Goal: Transaction & Acquisition: Purchase product/service

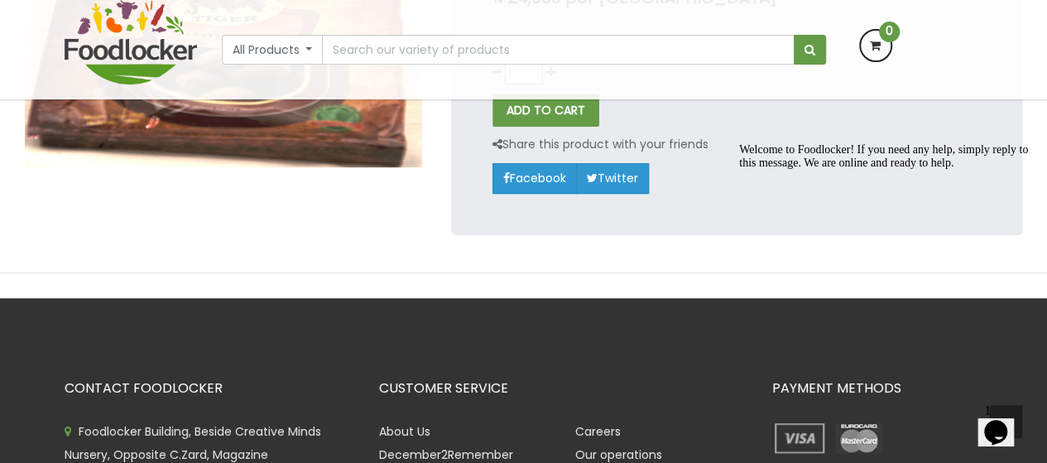
scroll to position [367, 0]
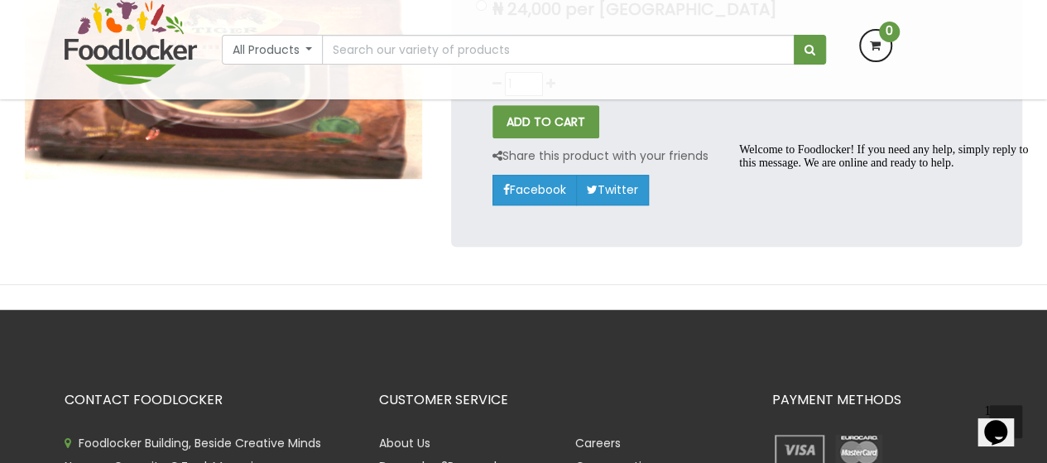
drag, startPoint x: 1056, startPoint y: 43, endPoint x: 271, endPoint y: 48, distance: 784.6
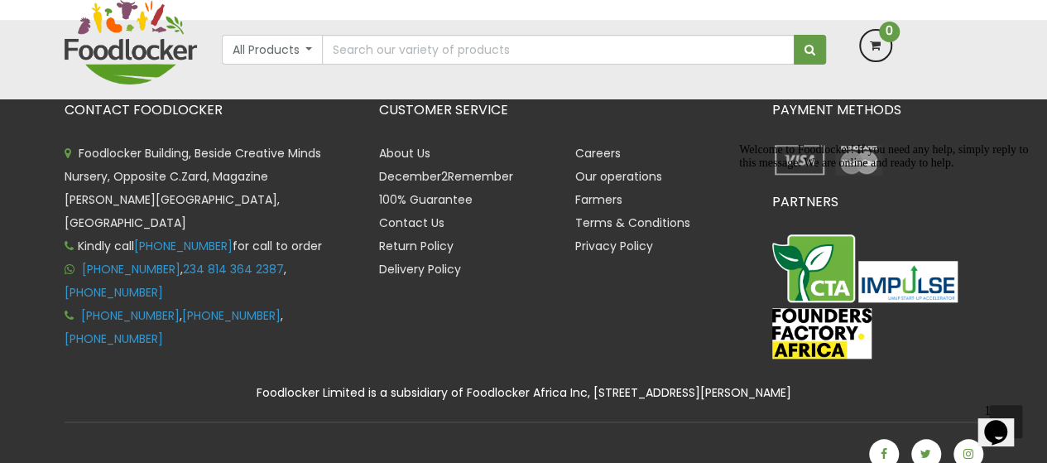
scroll to position [678, 0]
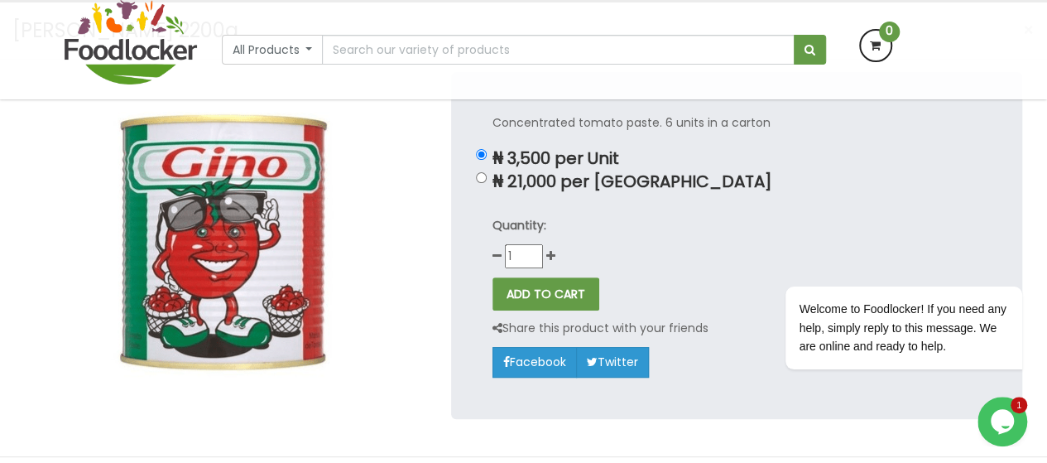
scroll to position [161, 0]
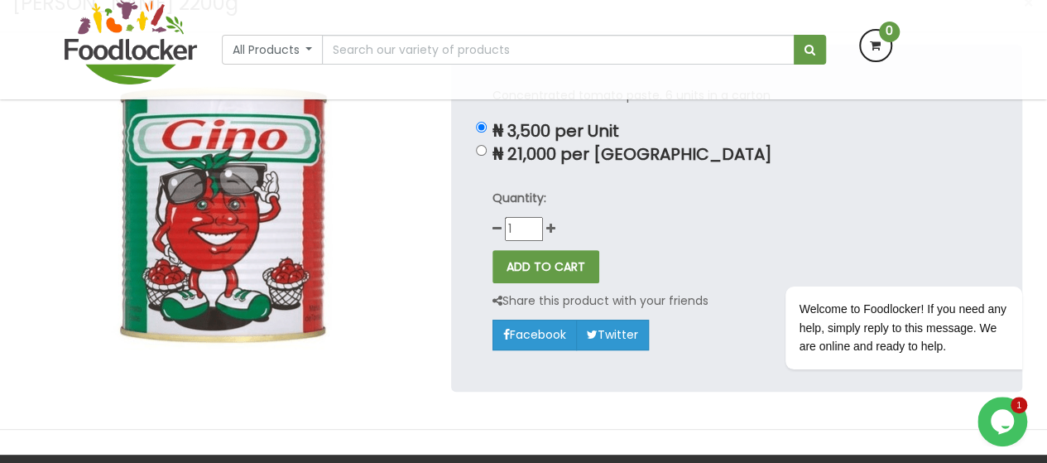
click at [479, 157] on div "Concentrated tomato paste. 6 units in a carton ₦ 3,500 per Unit ₦ 21,000 per Ca…" at bounding box center [736, 218] width 571 height 346
click at [479, 151] on input "₦ 21,000 per Carton" at bounding box center [481, 150] width 11 height 11
radio input "true"
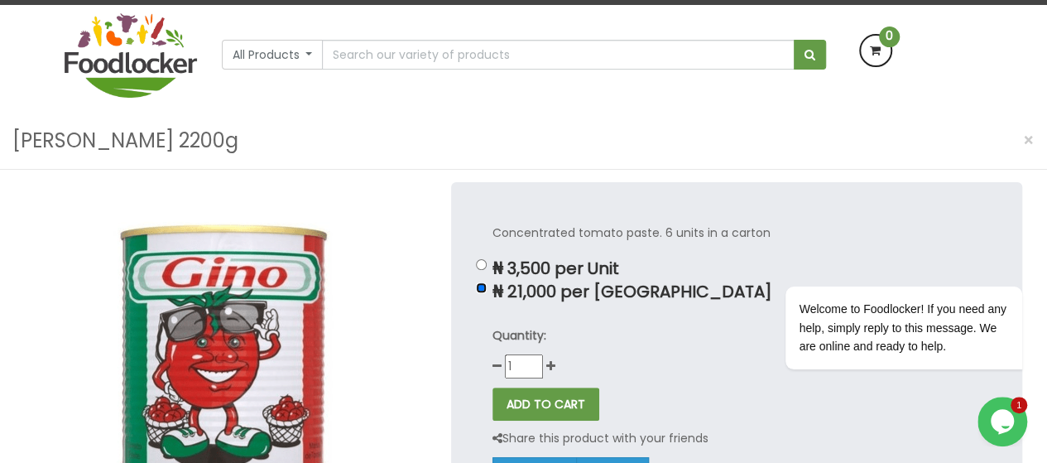
scroll to position [129, 0]
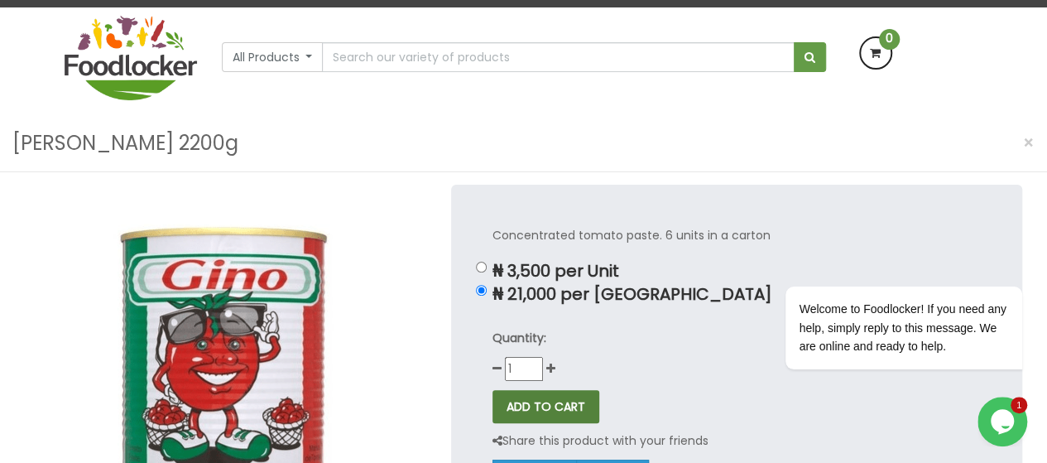
click at [535, 411] on button "ADD TO CART" at bounding box center [545, 406] width 107 height 33
click at [533, 362] on input "1" at bounding box center [524, 368] width 38 height 22
click at [679, 315] on div "Concentrated tomato paste. 6 units in a carton ₦ 3,500 per Unit ₦ 21,000 per Ca…" at bounding box center [736, 358] width 571 height 346
click at [564, 396] on button "ADD TO CART" at bounding box center [545, 406] width 107 height 33
click at [1016, 271] on div at bounding box center [882, 262] width 281 height 21
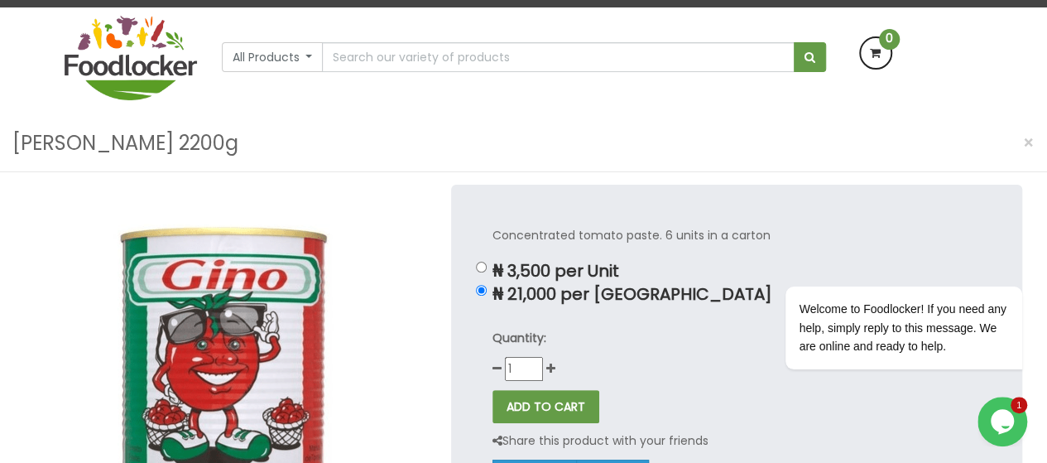
click at [1014, 407] on span "1" at bounding box center [1018, 404] width 17 height 17
click at [1010, 266] on icon "Chat attention grabber" at bounding box center [1012, 262] width 15 height 15
